Goal: Information Seeking & Learning: Learn about a topic

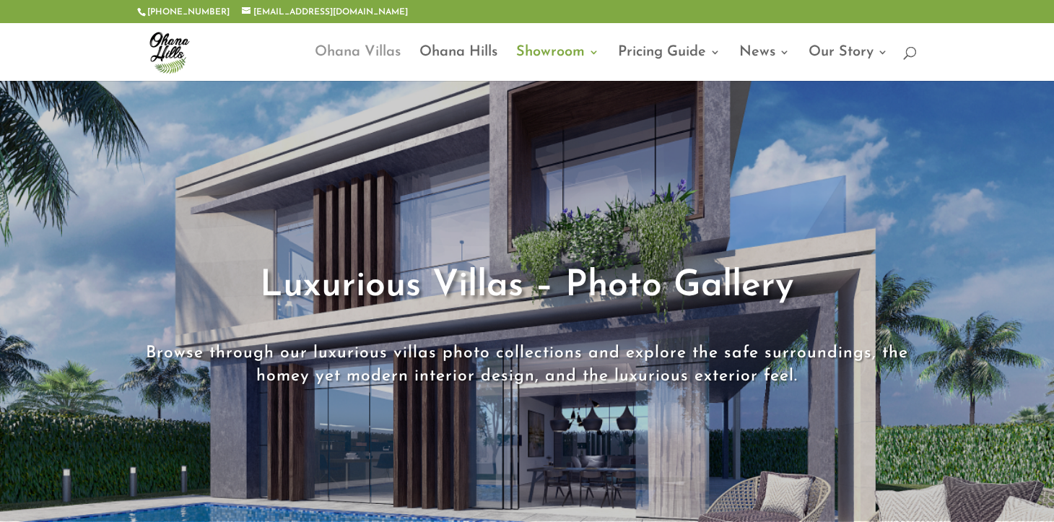
click at [367, 49] on link "Ohana Villas" at bounding box center [358, 64] width 86 height 34
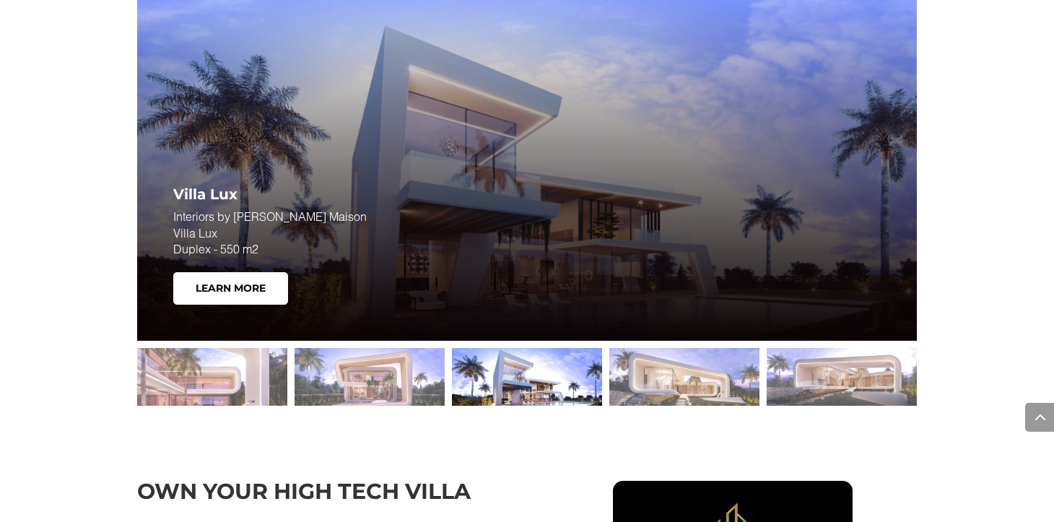
scroll to position [2021, 0]
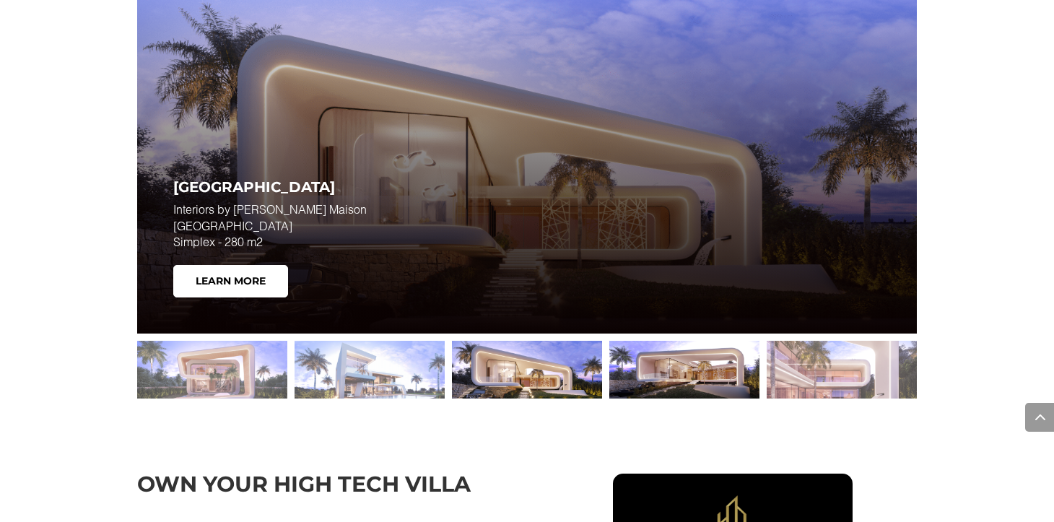
click at [685, 364] on div at bounding box center [684, 370] width 150 height 58
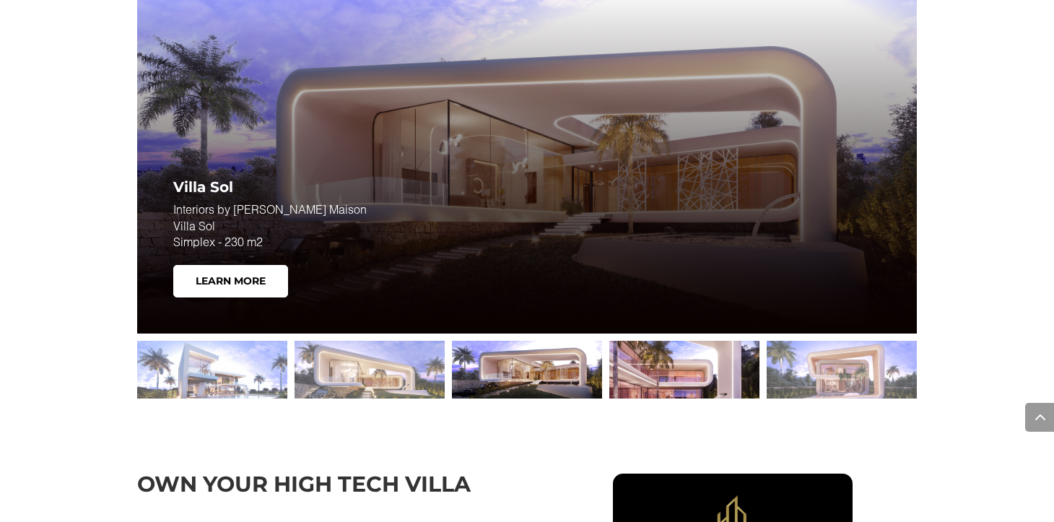
click at [648, 368] on div at bounding box center [684, 370] width 150 height 58
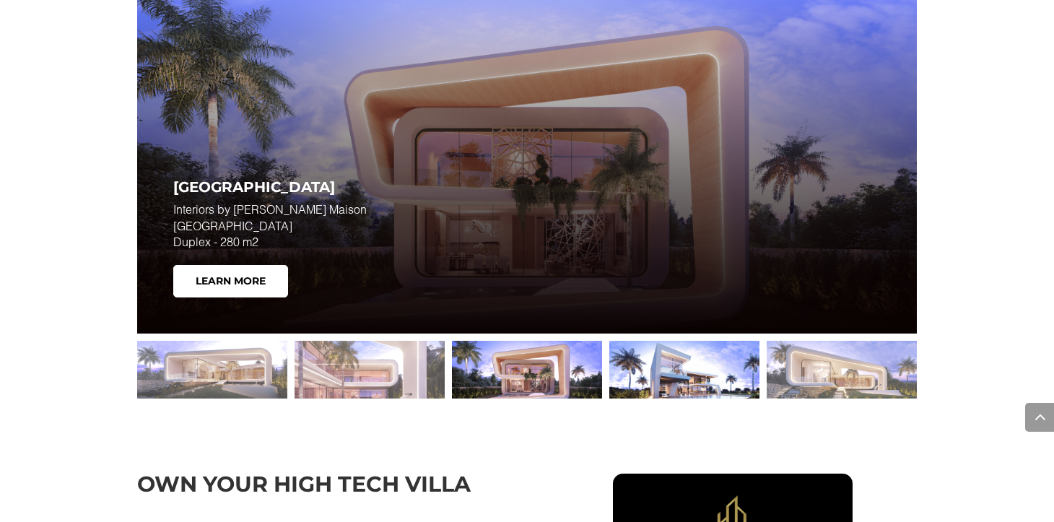
click at [642, 374] on div at bounding box center [684, 370] width 150 height 58
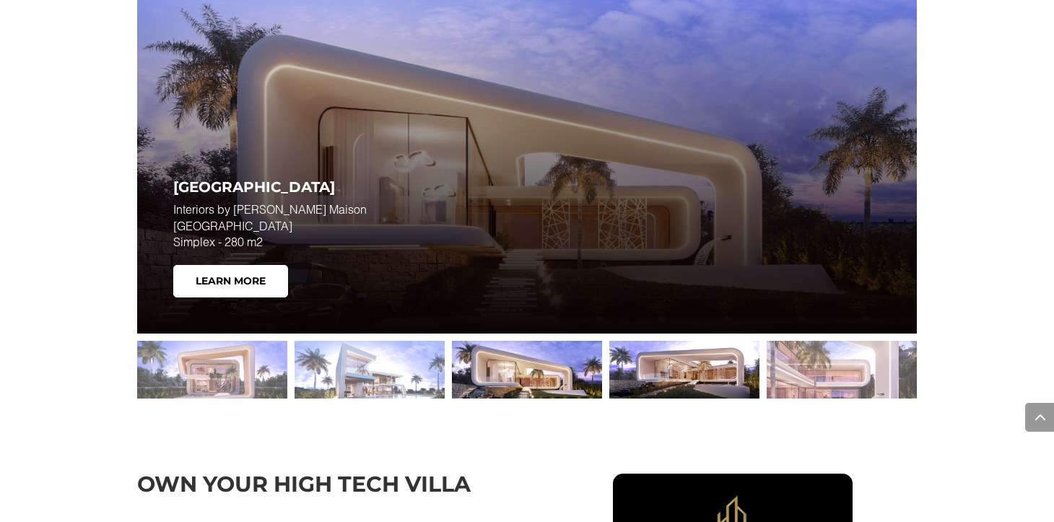
click at [639, 371] on div at bounding box center [684, 370] width 150 height 58
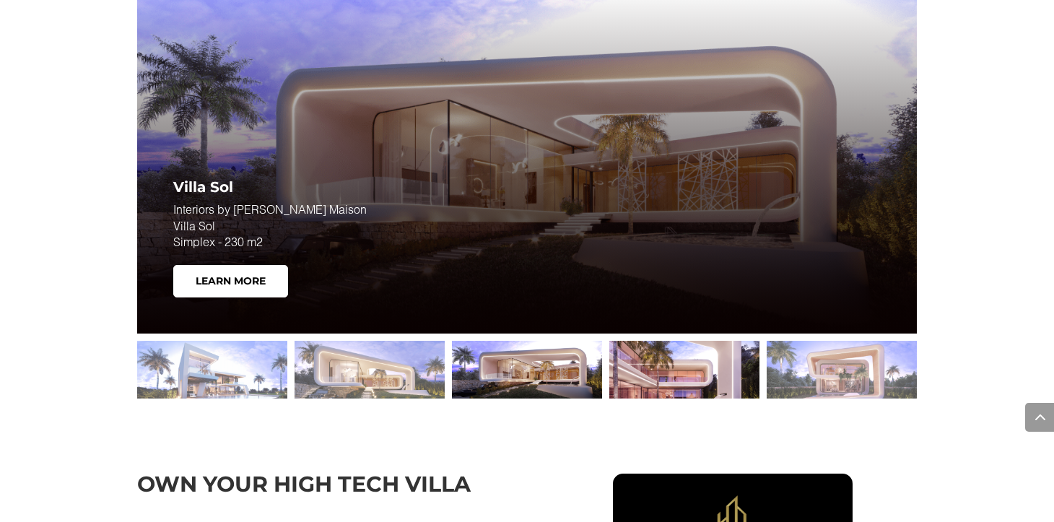
click at [643, 360] on div at bounding box center [684, 370] width 150 height 58
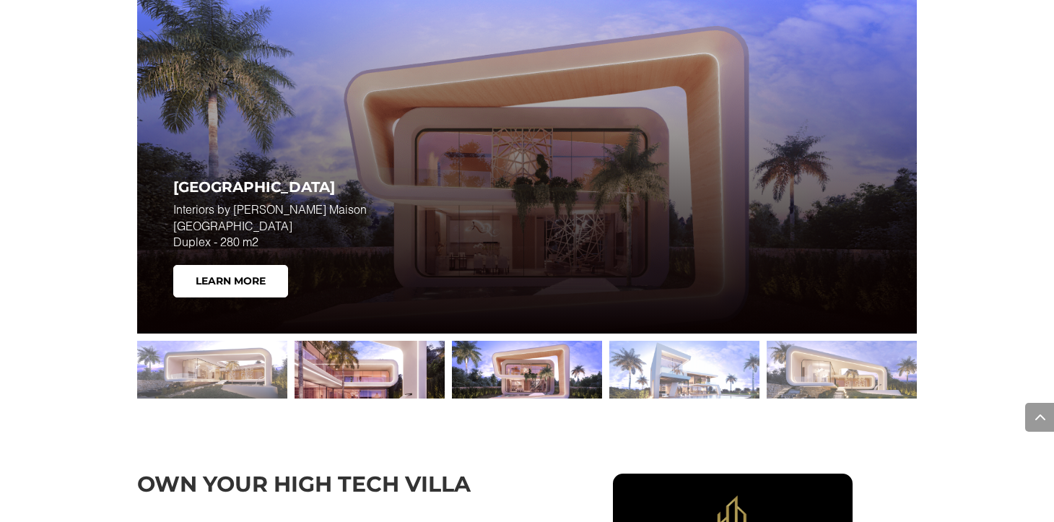
click at [398, 377] on div at bounding box center [370, 370] width 150 height 58
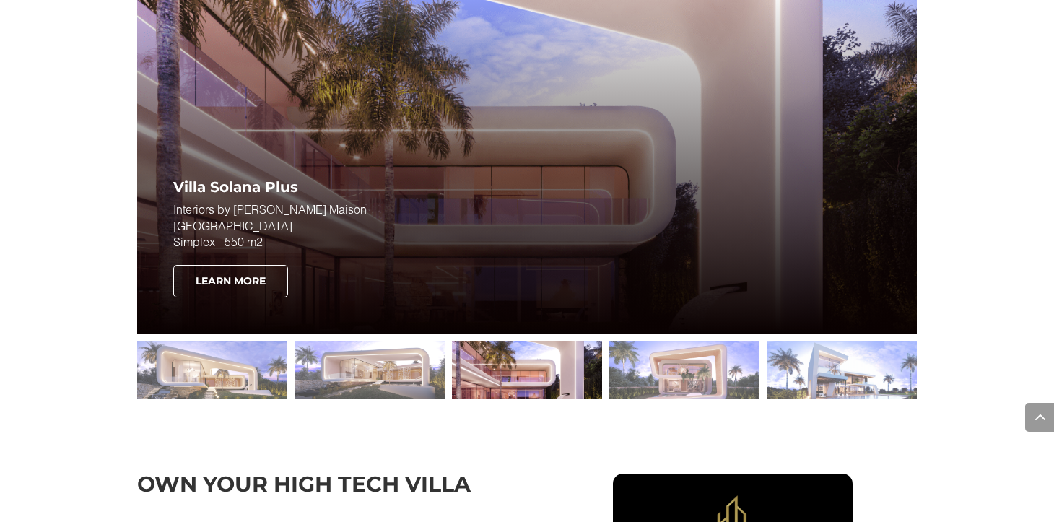
click at [220, 284] on link "Learn More" at bounding box center [230, 281] width 115 height 33
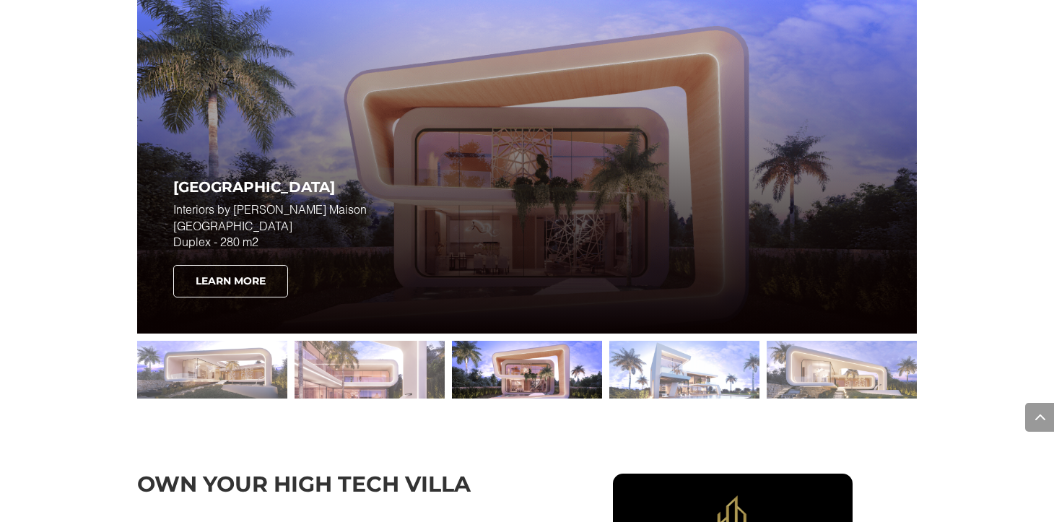
click at [245, 275] on link "Learn More" at bounding box center [230, 281] width 115 height 33
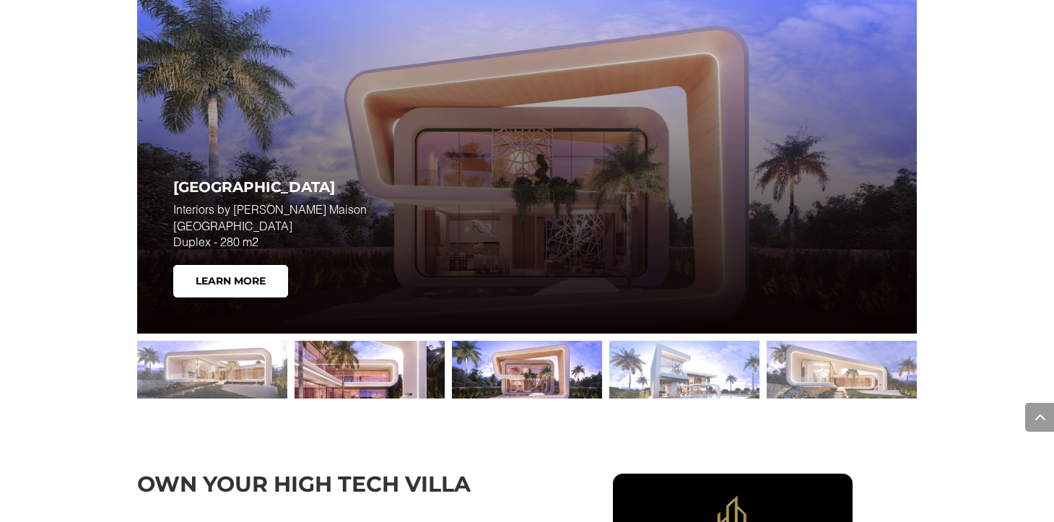
click at [364, 379] on div at bounding box center [370, 370] width 150 height 58
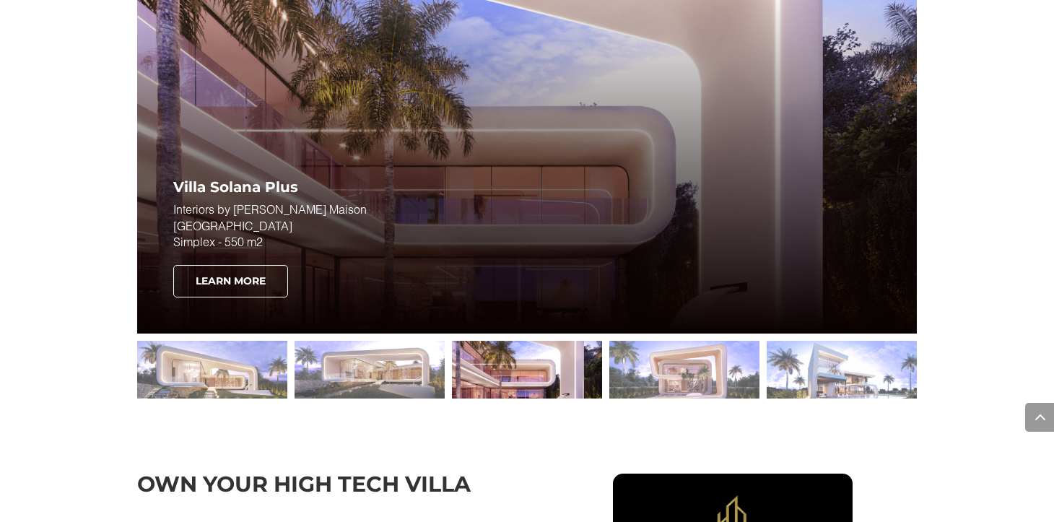
click at [249, 290] on link "Learn More" at bounding box center [230, 281] width 115 height 33
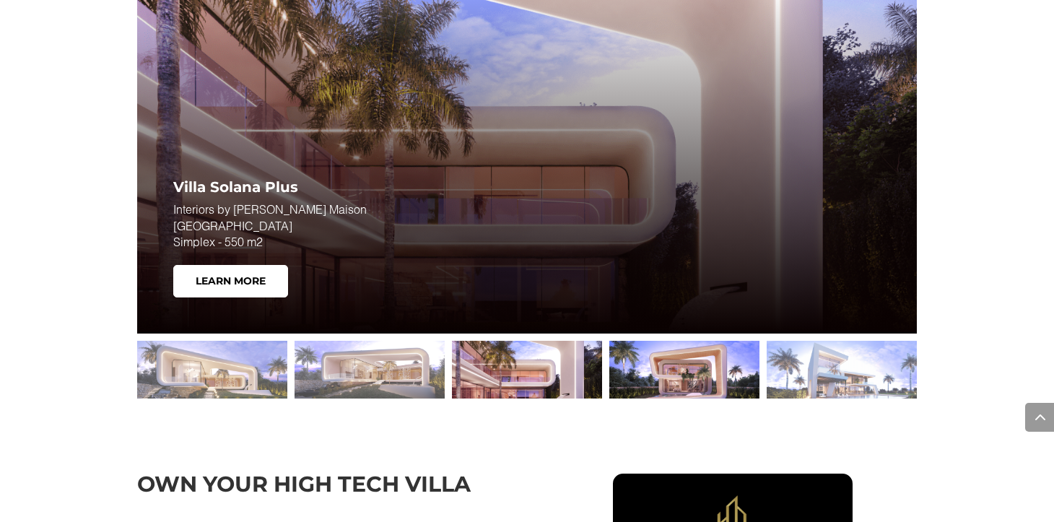
click at [669, 359] on div at bounding box center [684, 370] width 150 height 58
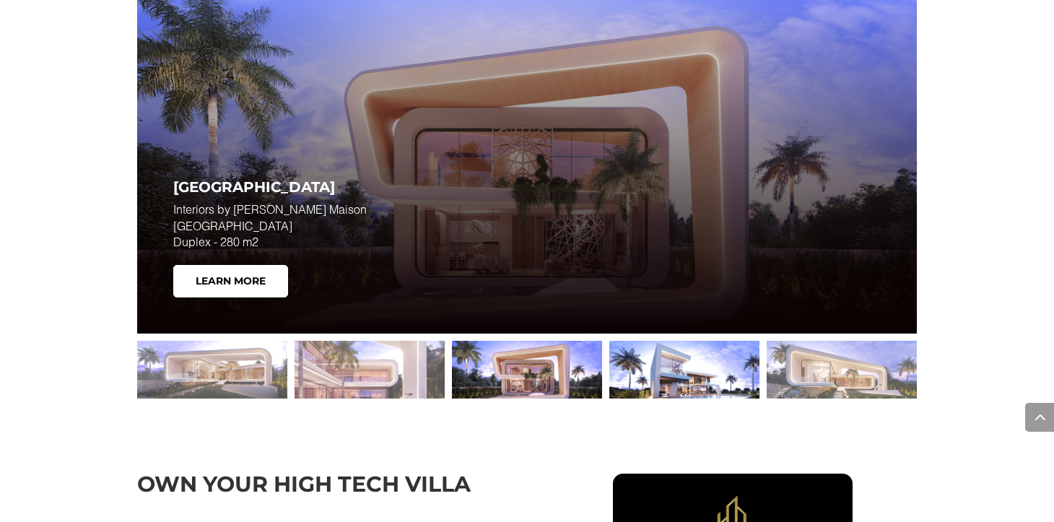
click at [684, 364] on div at bounding box center [684, 370] width 150 height 58
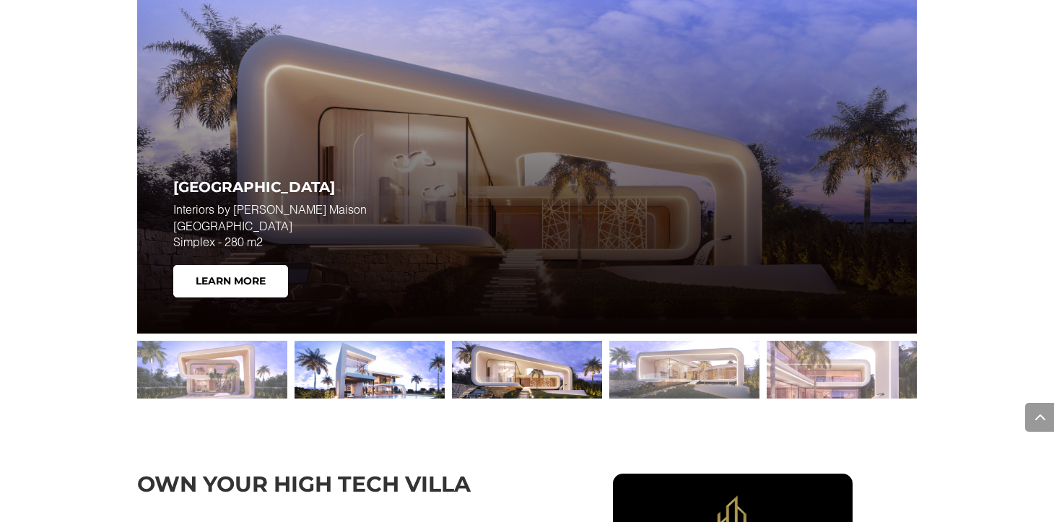
click at [389, 362] on div at bounding box center [370, 370] width 150 height 58
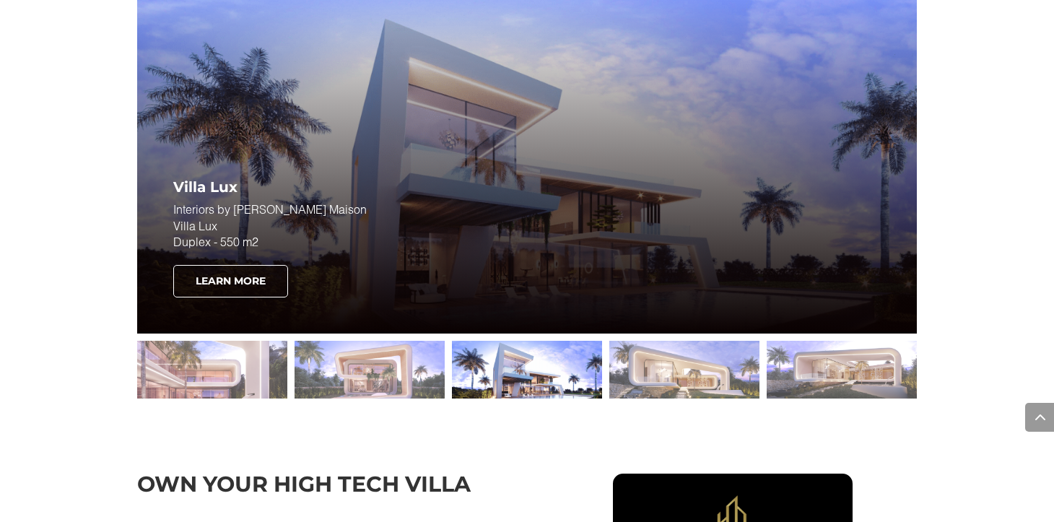
click at [258, 286] on link "Learn More" at bounding box center [230, 281] width 115 height 33
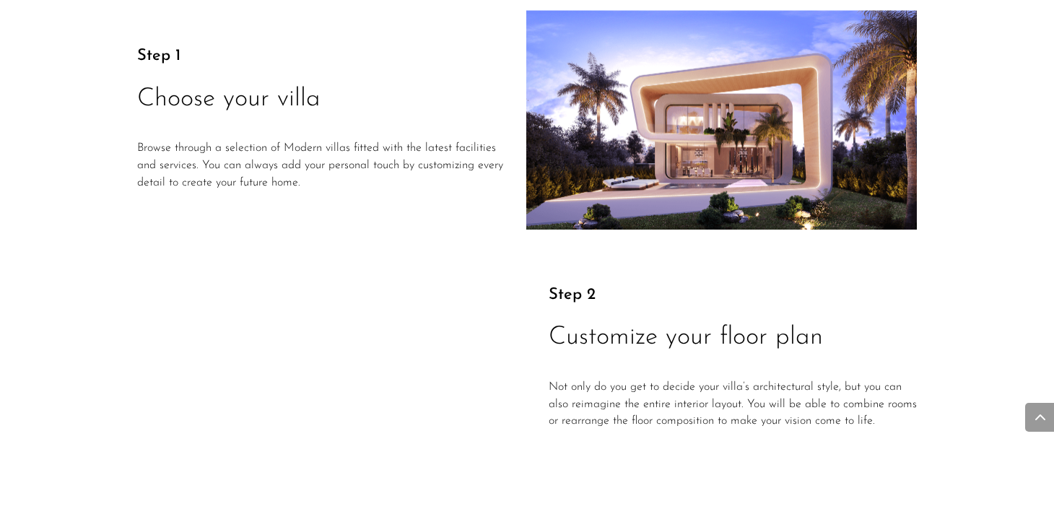
scroll to position [1949, 0]
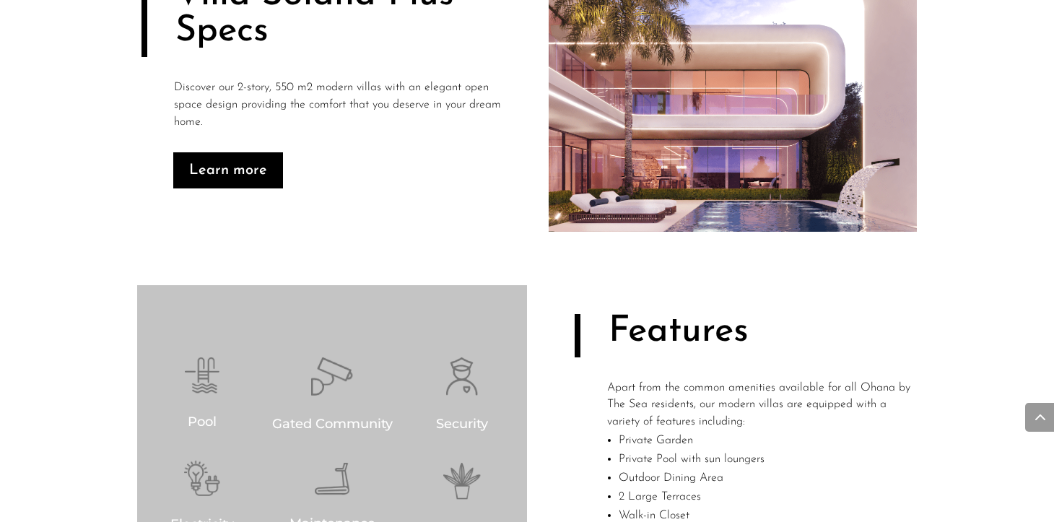
scroll to position [794, 0]
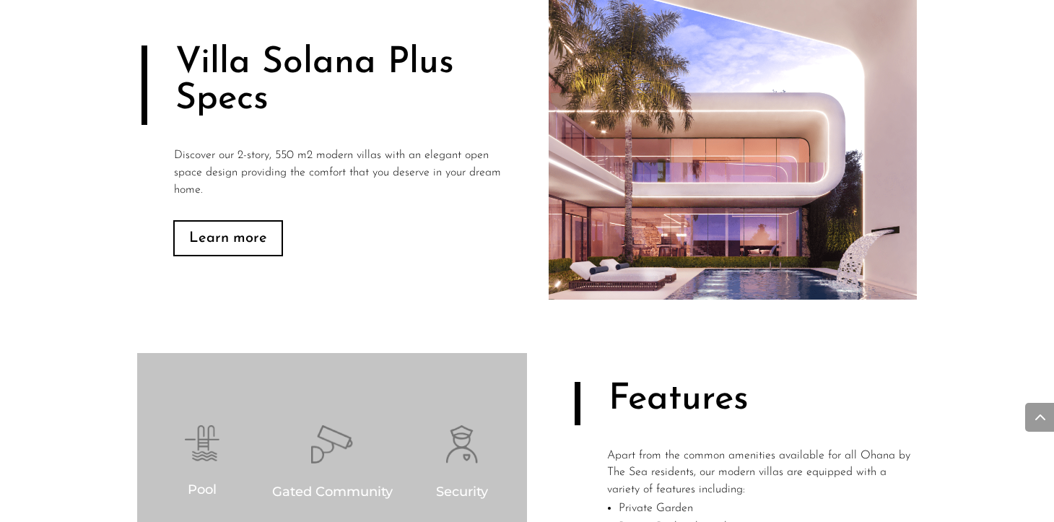
click at [242, 245] on link "Learn more" at bounding box center [228, 238] width 110 height 36
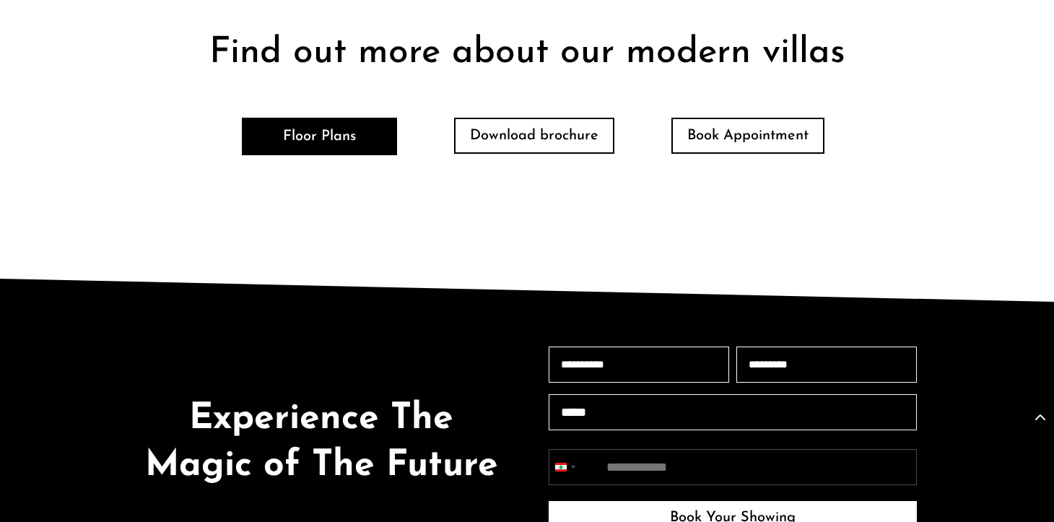
scroll to position [2917, 0]
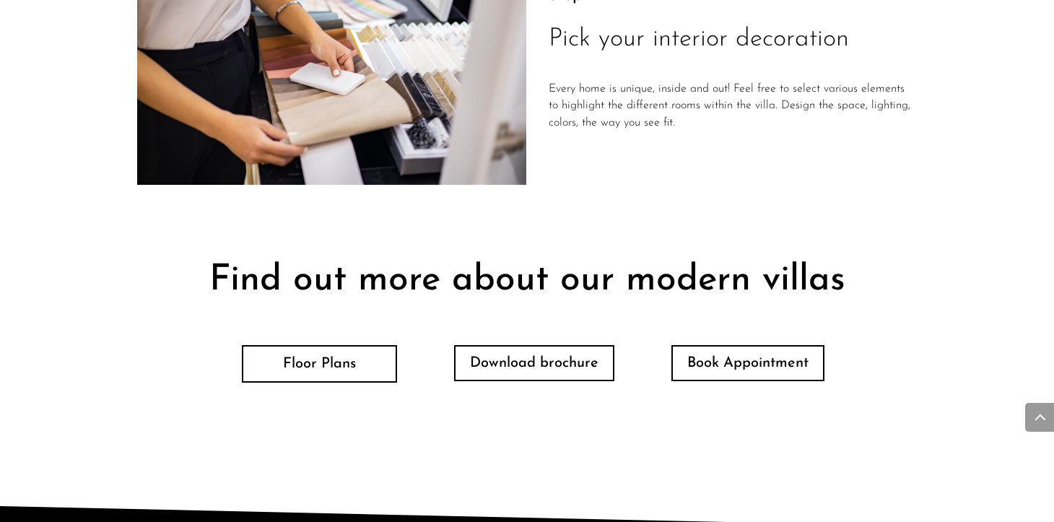
click at [297, 370] on link "Floor Plans" at bounding box center [319, 364] width 155 height 38
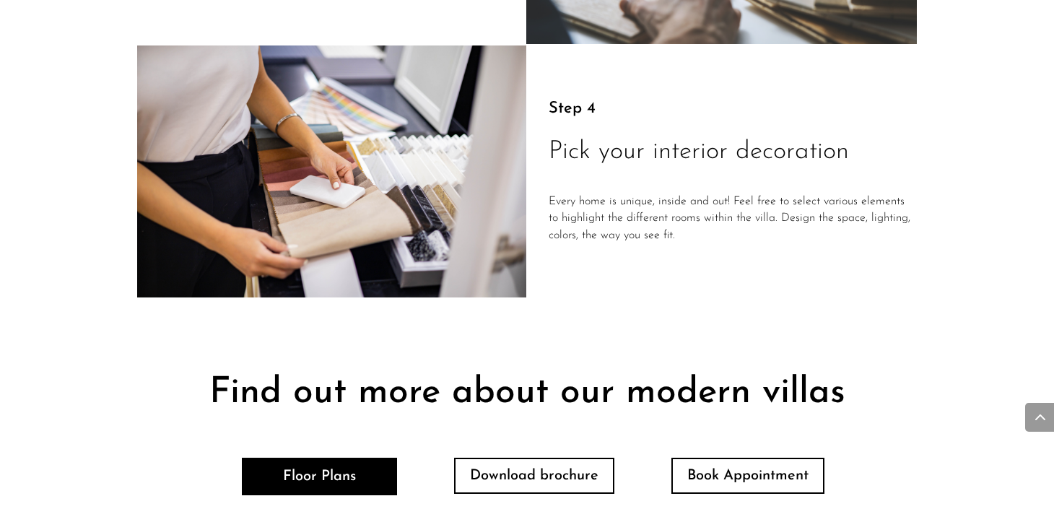
scroll to position [2989, 0]
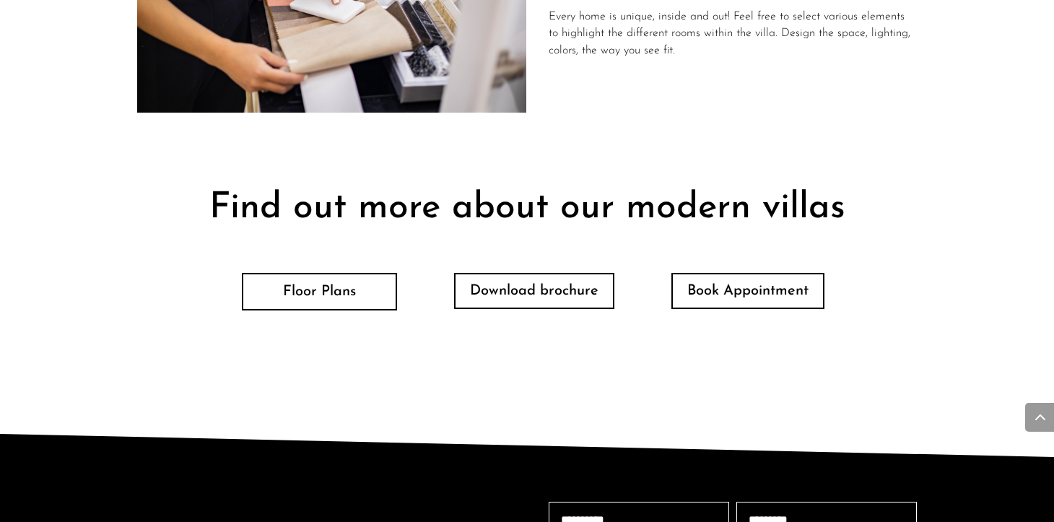
click at [307, 283] on link "Floor Plans" at bounding box center [319, 292] width 155 height 38
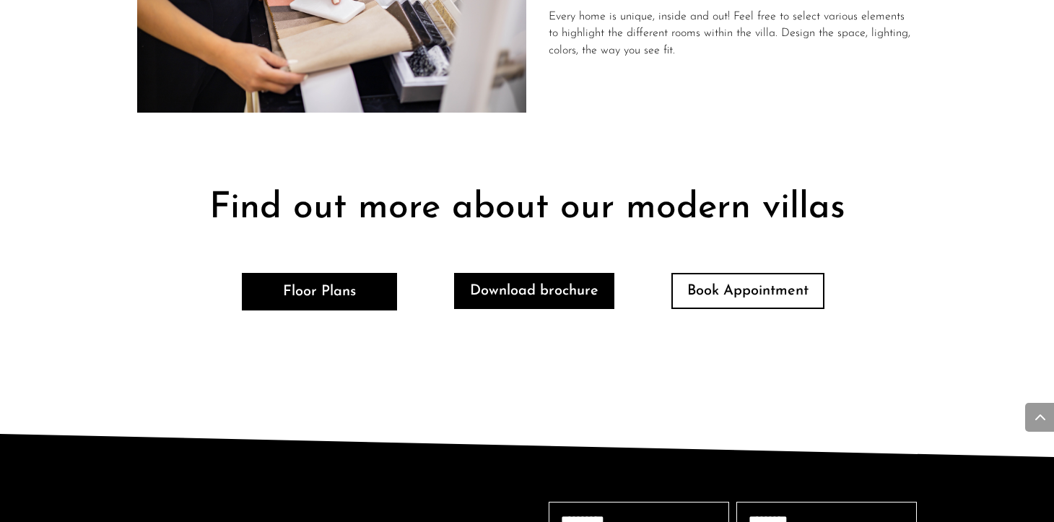
click at [549, 292] on link "Download brochure" at bounding box center [534, 291] width 160 height 36
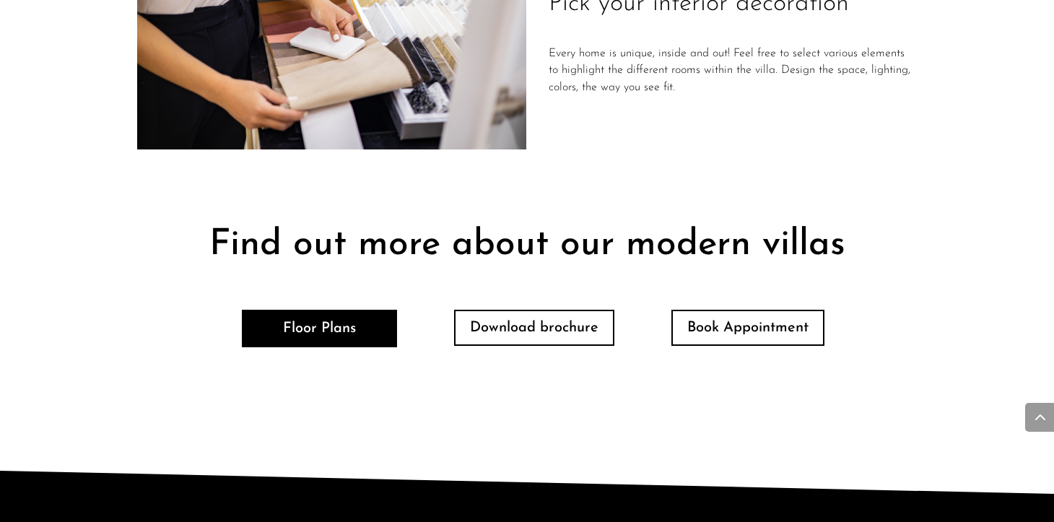
scroll to position [2917, 0]
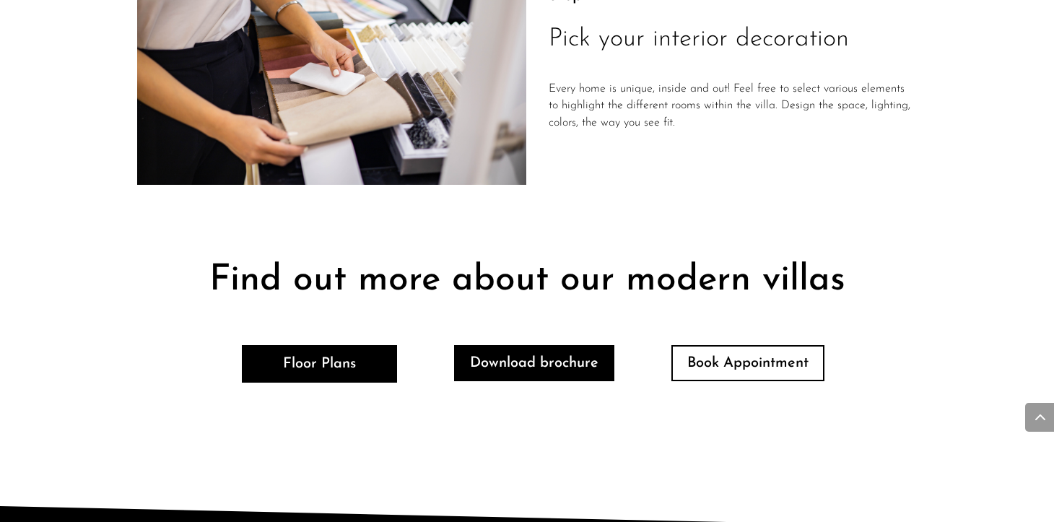
click at [533, 362] on link "Download brochure" at bounding box center [534, 363] width 160 height 36
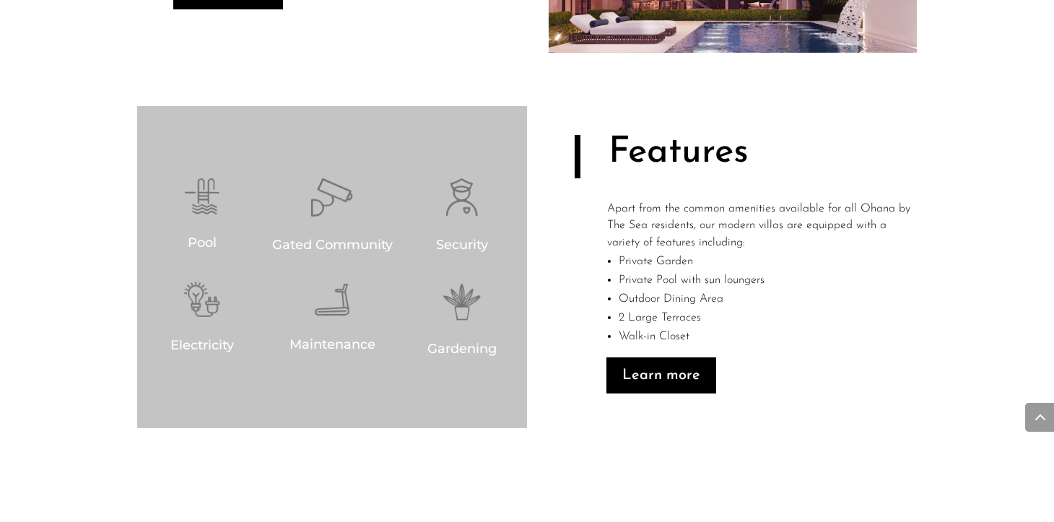
scroll to position [1040, 0]
click at [663, 380] on link "Learn more" at bounding box center [661, 376] width 110 height 36
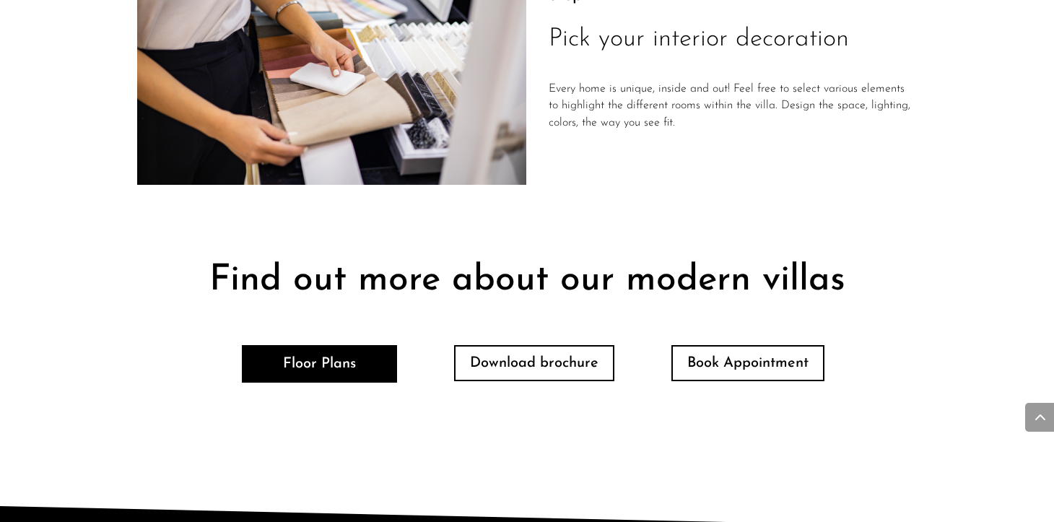
scroll to position [3206, 0]
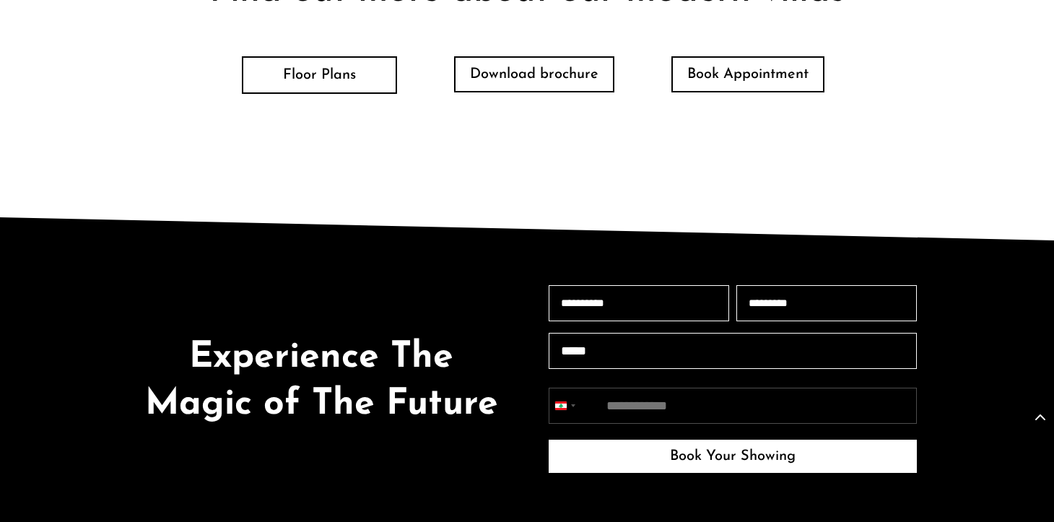
click at [302, 82] on link "Floor Plans" at bounding box center [319, 75] width 155 height 38
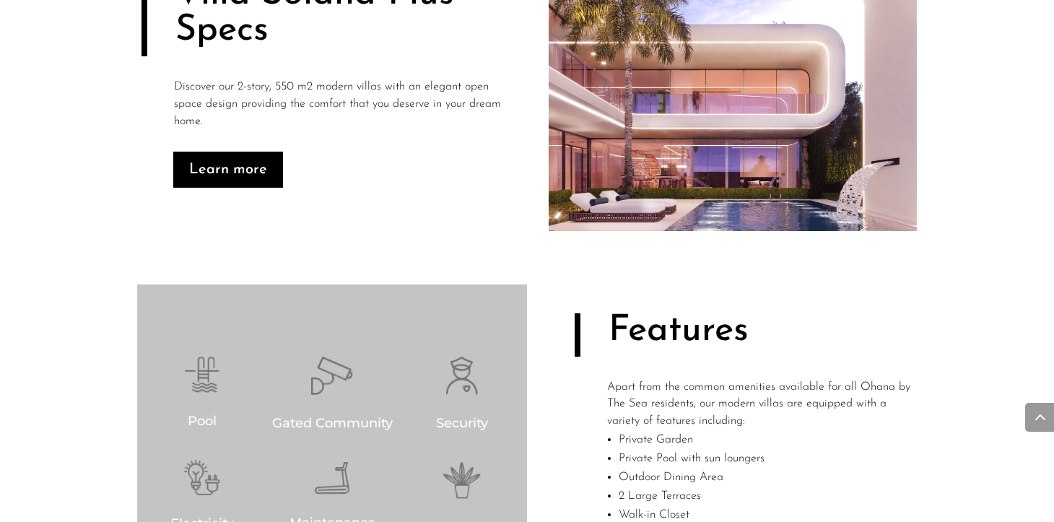
scroll to position [824, 0]
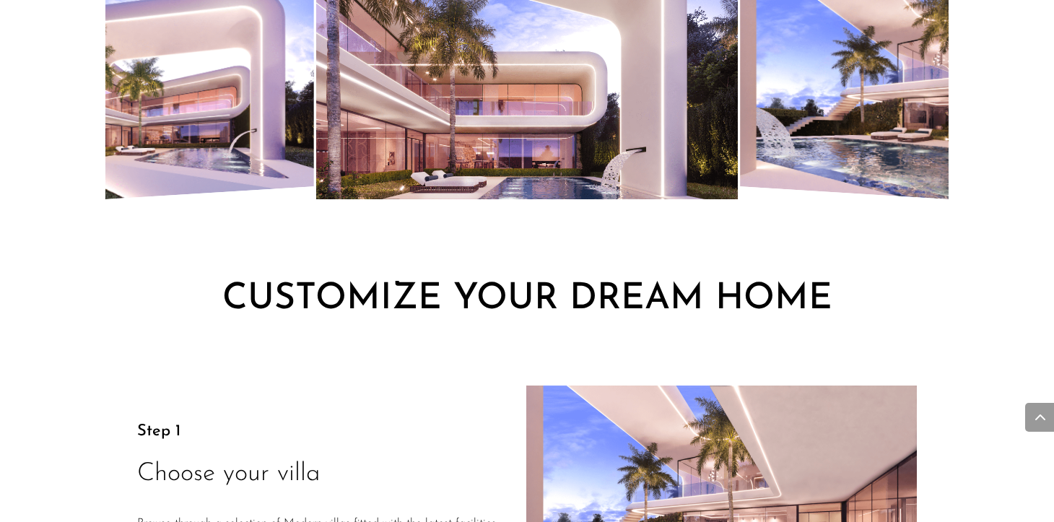
scroll to position [1546, 0]
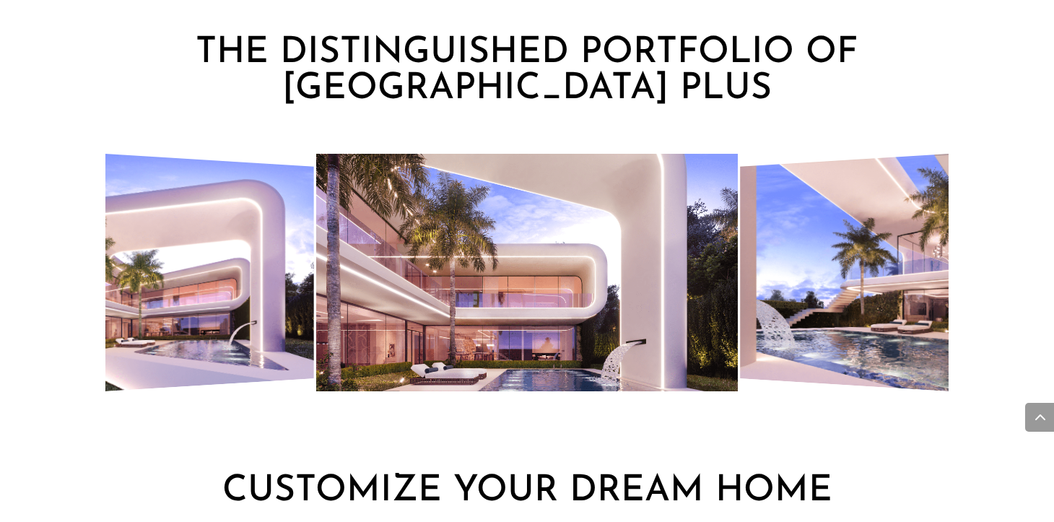
click at [649, 268] on img "5 / 8" at bounding box center [527, 273] width 422 height 238
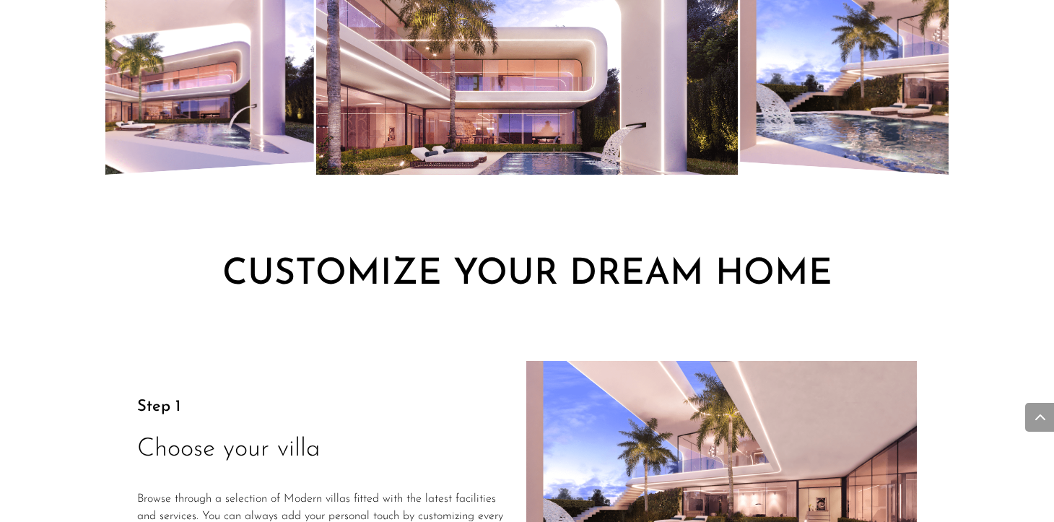
scroll to position [1473, 0]
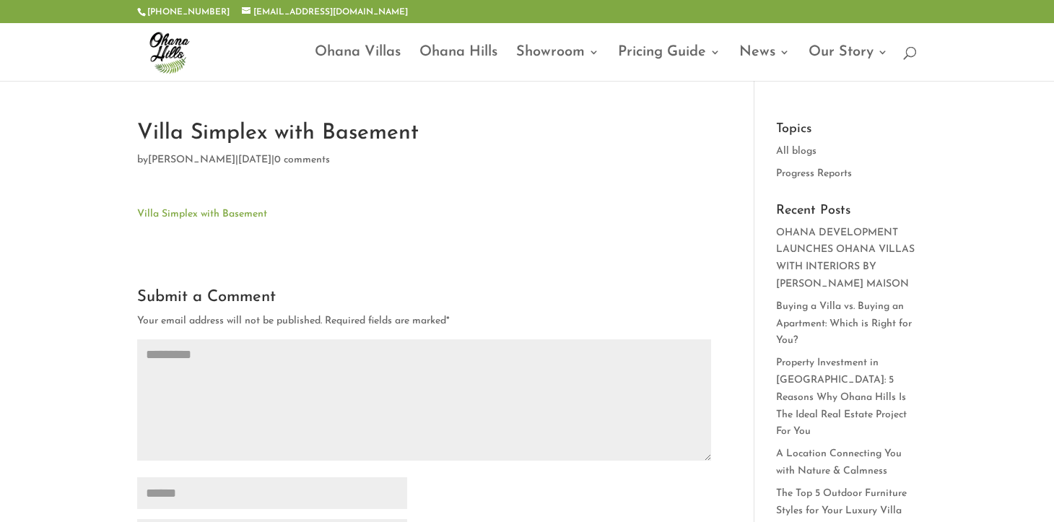
click at [209, 211] on link "Villa Simplex with Basement" at bounding box center [202, 214] width 130 height 11
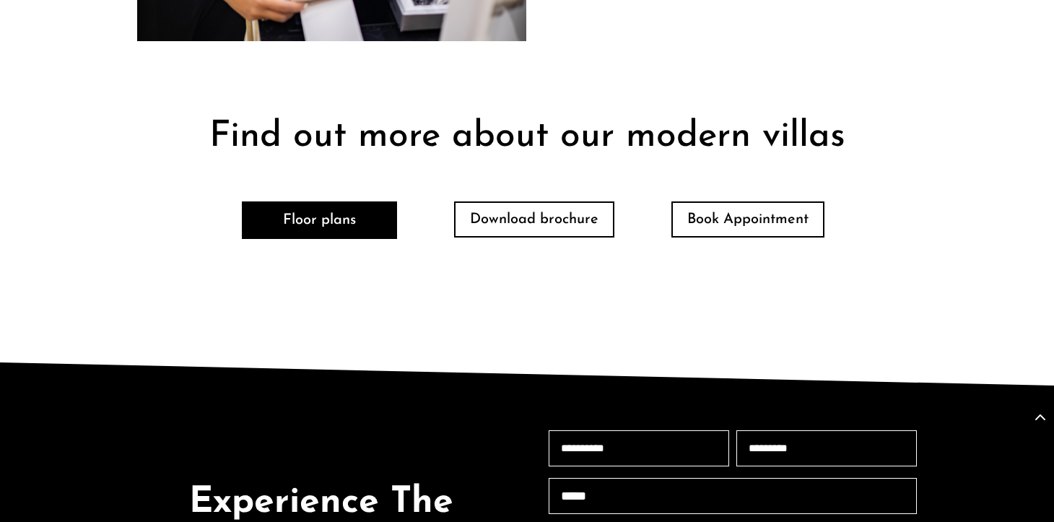
scroll to position [3104, 0]
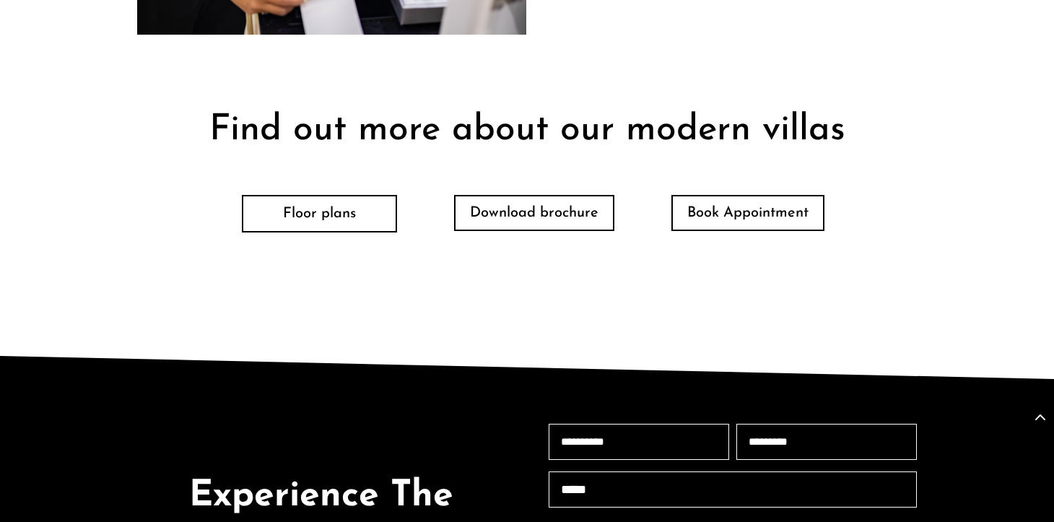
click at [326, 195] on link "Floor plans" at bounding box center [319, 214] width 155 height 38
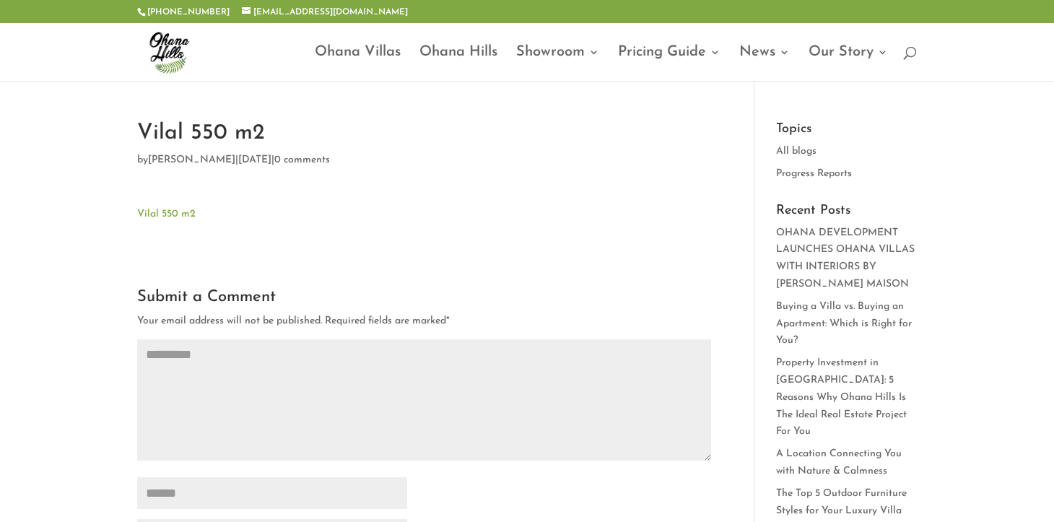
click at [163, 213] on link "Vilal 550 m2" at bounding box center [166, 214] width 58 height 11
